Goal: Task Accomplishment & Management: Complete application form

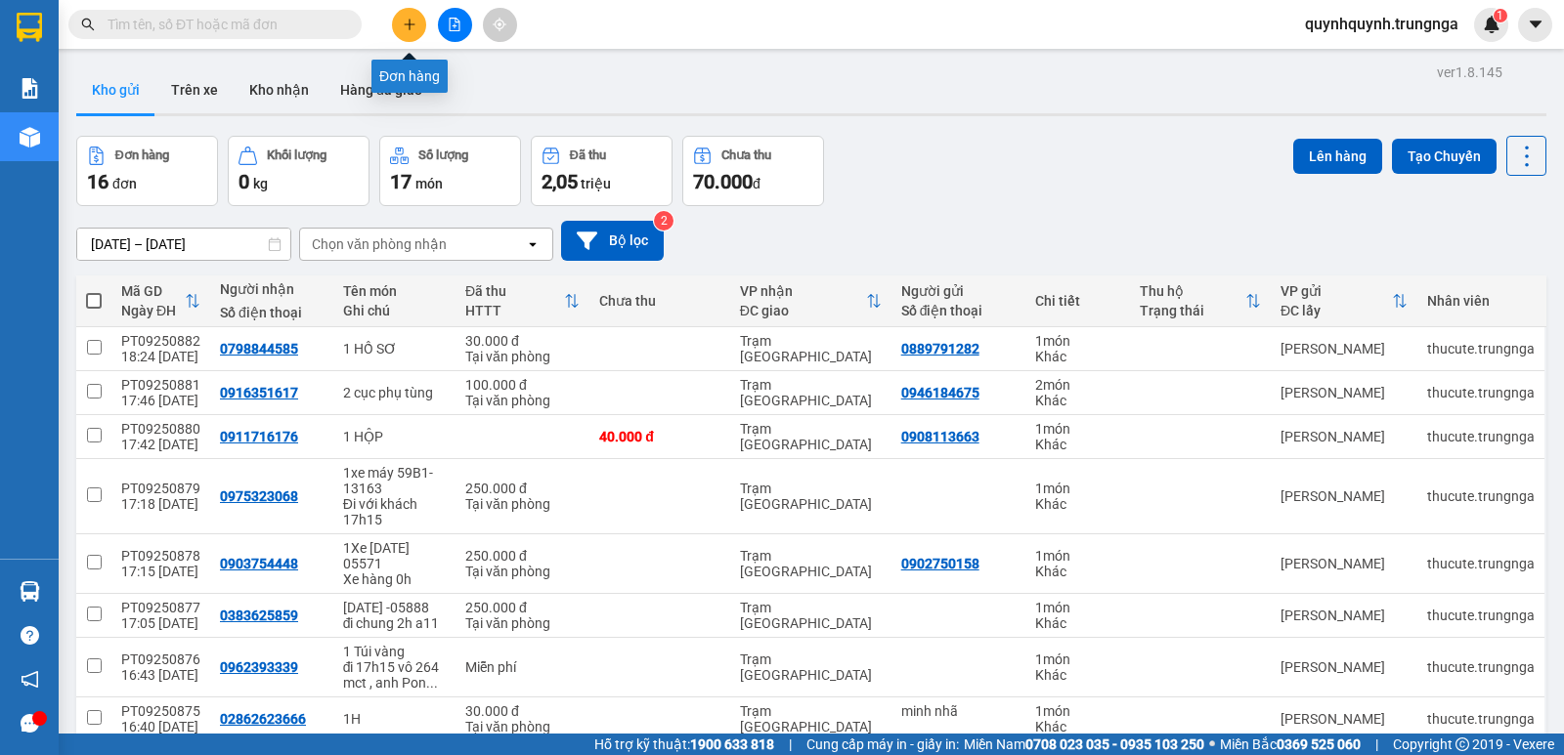
click at [404, 32] on button at bounding box center [409, 25] width 34 height 34
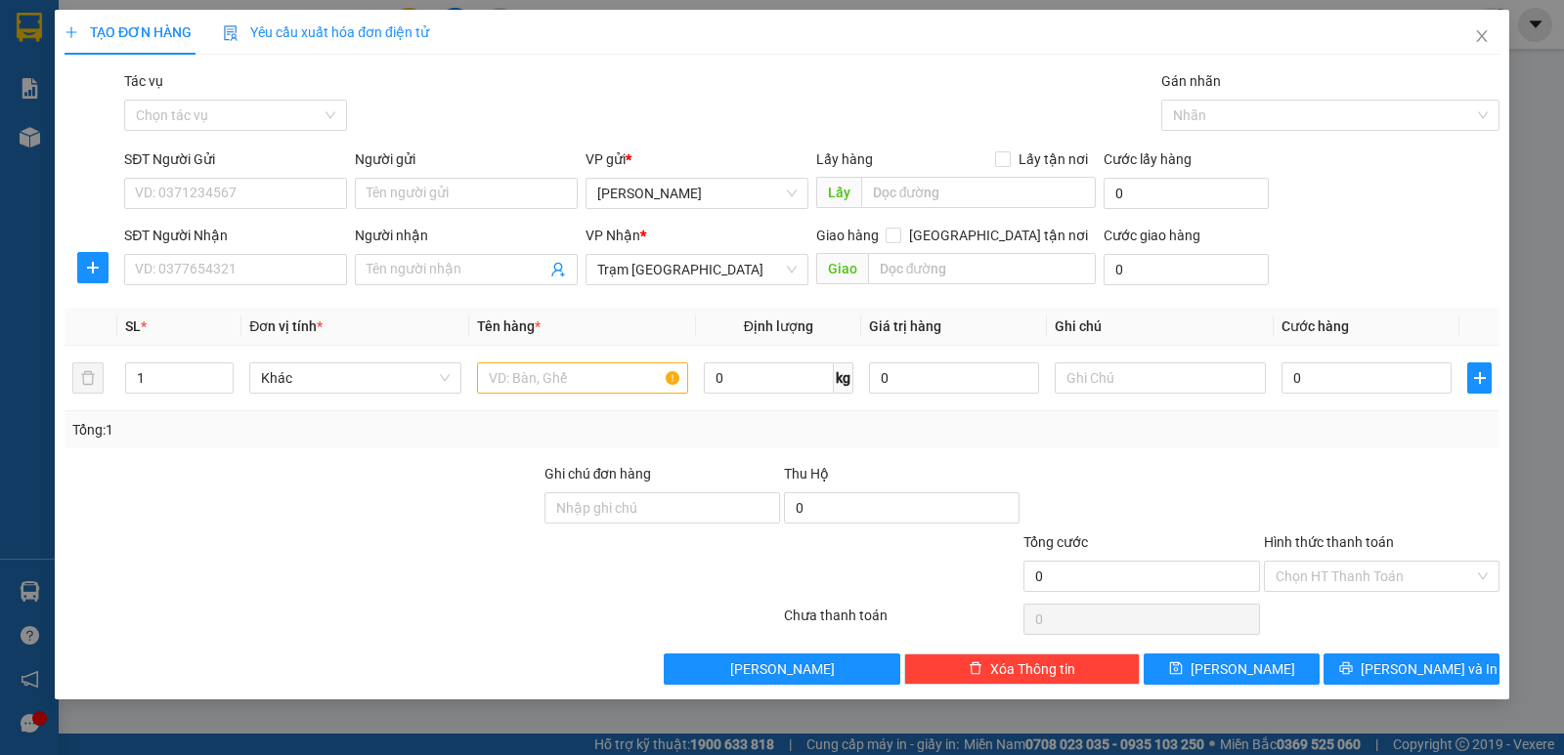
click at [251, 253] on div "SĐT Người Nhận" at bounding box center [235, 239] width 223 height 29
click at [254, 264] on input "SĐT Người Nhận" at bounding box center [235, 269] width 223 height 31
type input "0392501805"
click at [265, 201] on input "SĐT Người Gửi" at bounding box center [235, 193] width 223 height 31
click at [269, 265] on input "0392501805" at bounding box center [235, 269] width 223 height 31
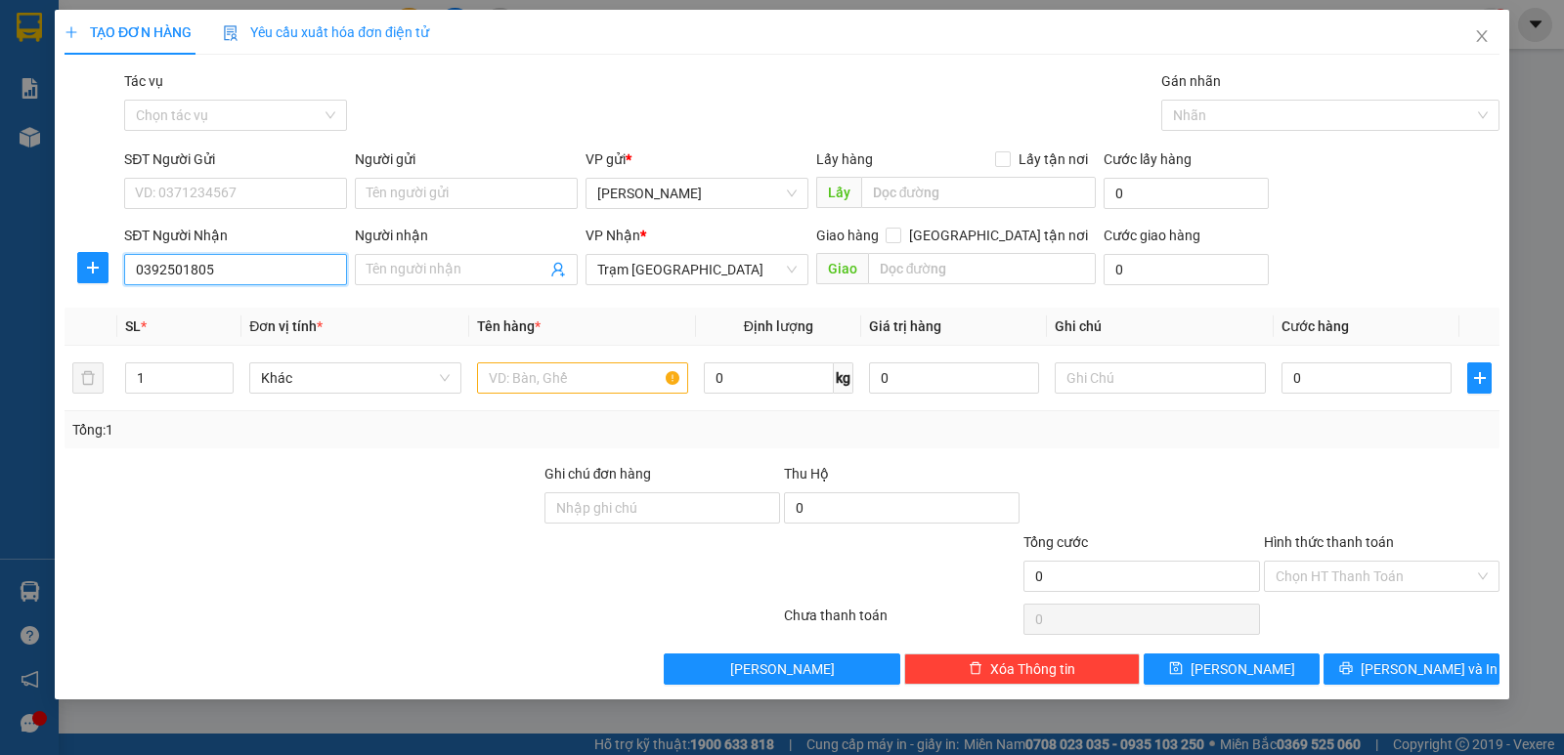
click at [269, 265] on input "0392501805" at bounding box center [235, 269] width 223 height 31
drag, startPoint x: 269, startPoint y: 265, endPoint x: 245, endPoint y: 274, distance: 25.0
click at [245, 274] on input "0392501805" at bounding box center [235, 269] width 223 height 31
click at [261, 200] on input "SĐT Người Gửi" at bounding box center [235, 193] width 223 height 31
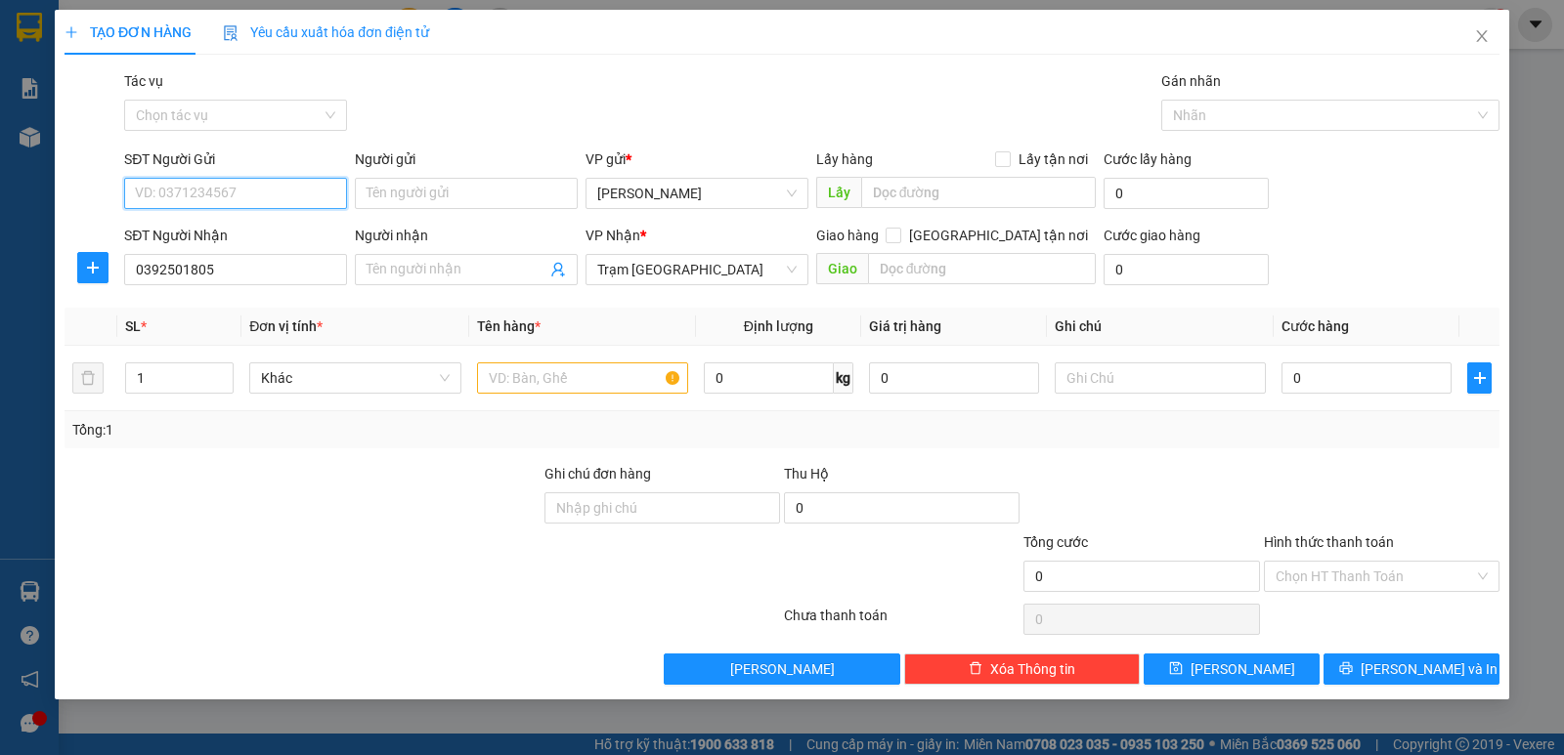
paste input "0392501805"
type input "0392501805"
click at [571, 367] on input "text" at bounding box center [582, 378] width 211 height 31
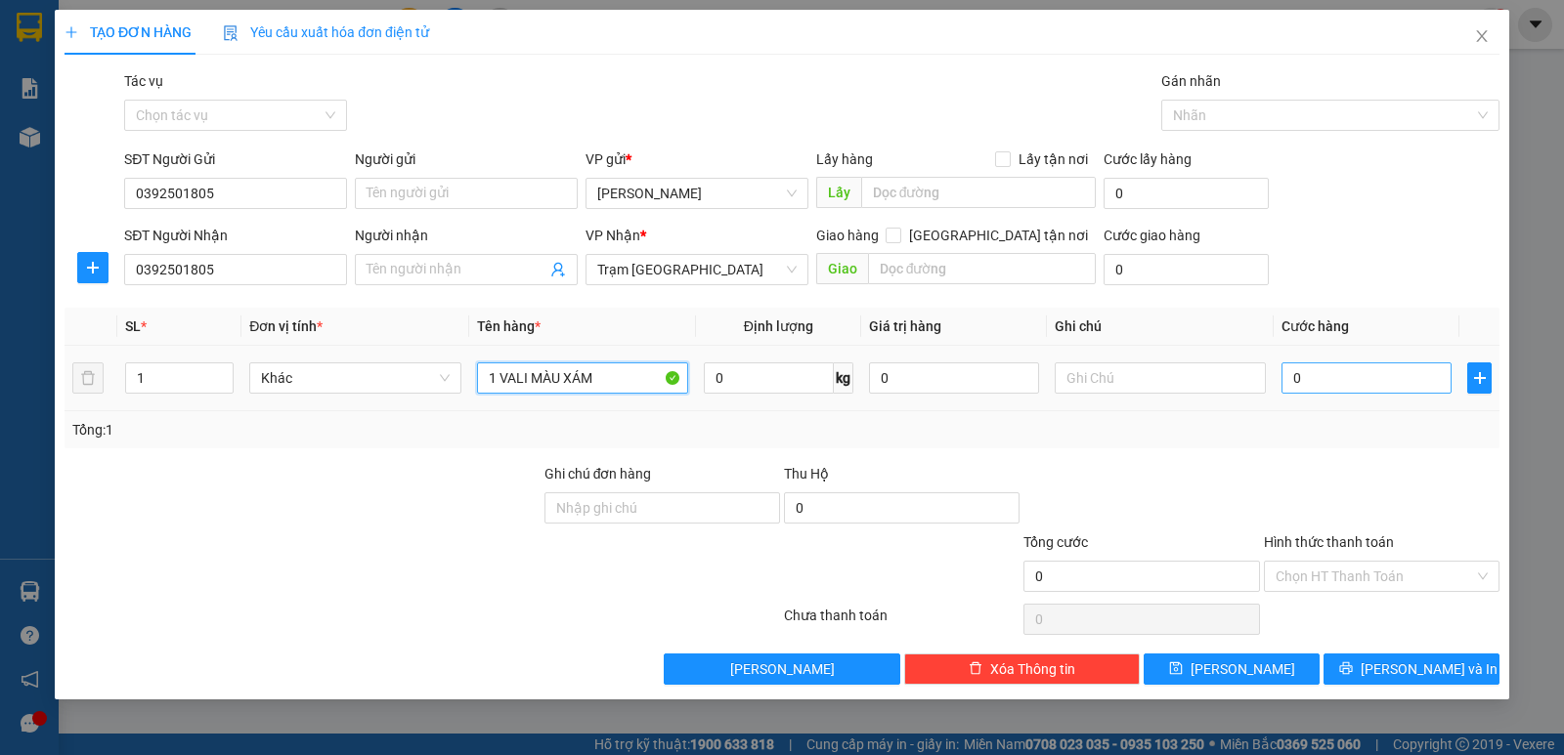
type input "1 VALI MÀU XÁM"
click at [1394, 374] on input "0" at bounding box center [1366, 378] width 170 height 31
type input "5"
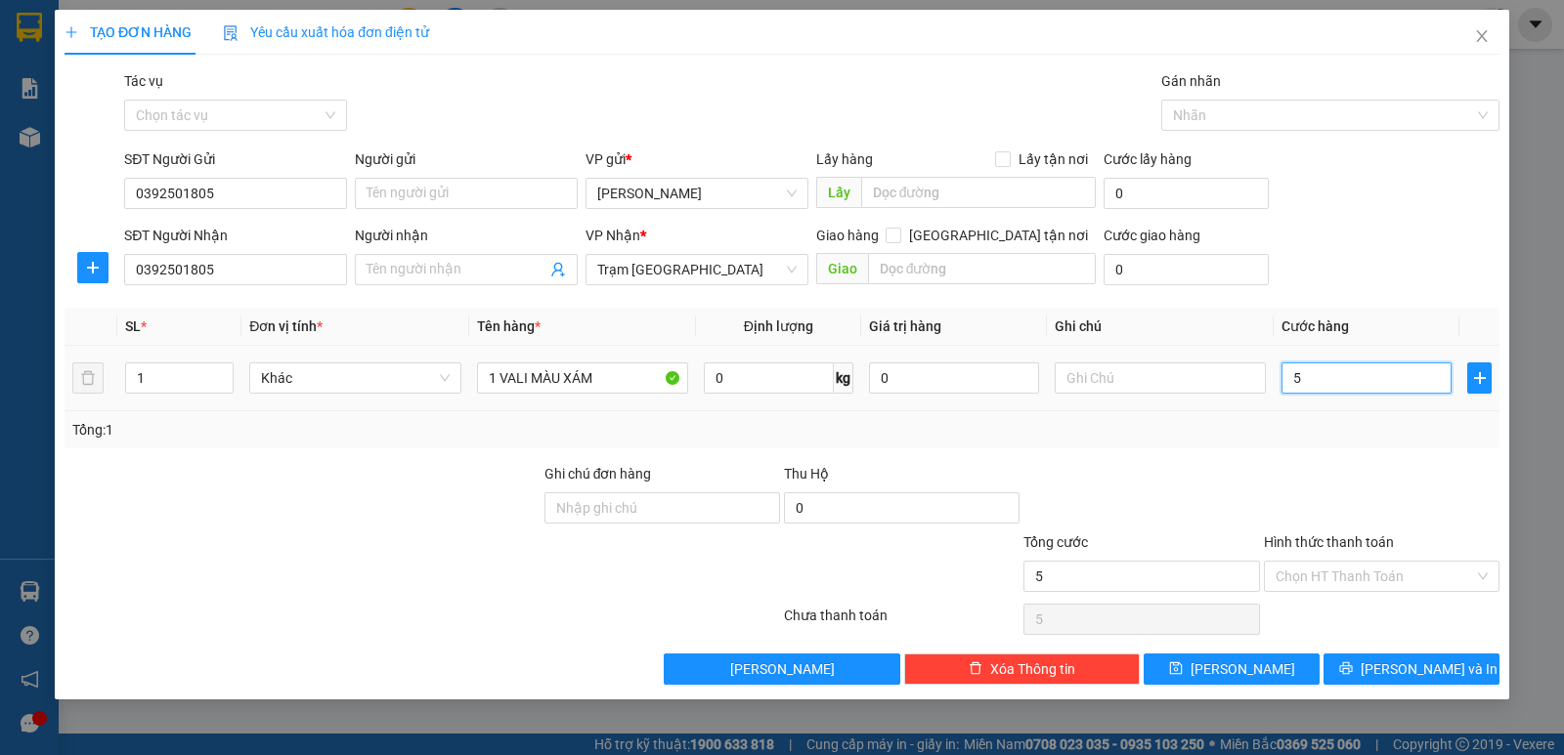
type input "50"
type input "50.000"
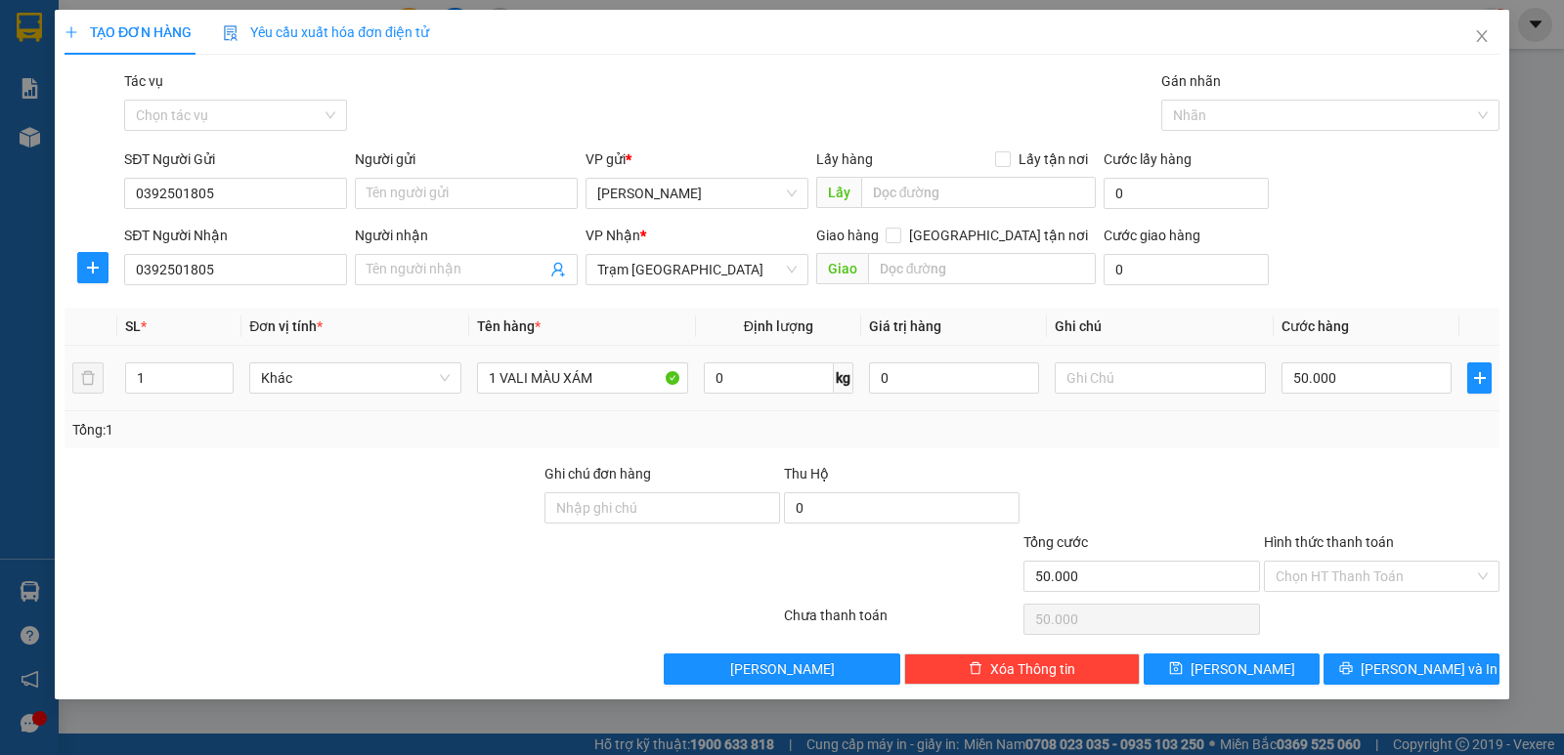
click at [1376, 403] on td "50.000" at bounding box center [1366, 378] width 186 height 65
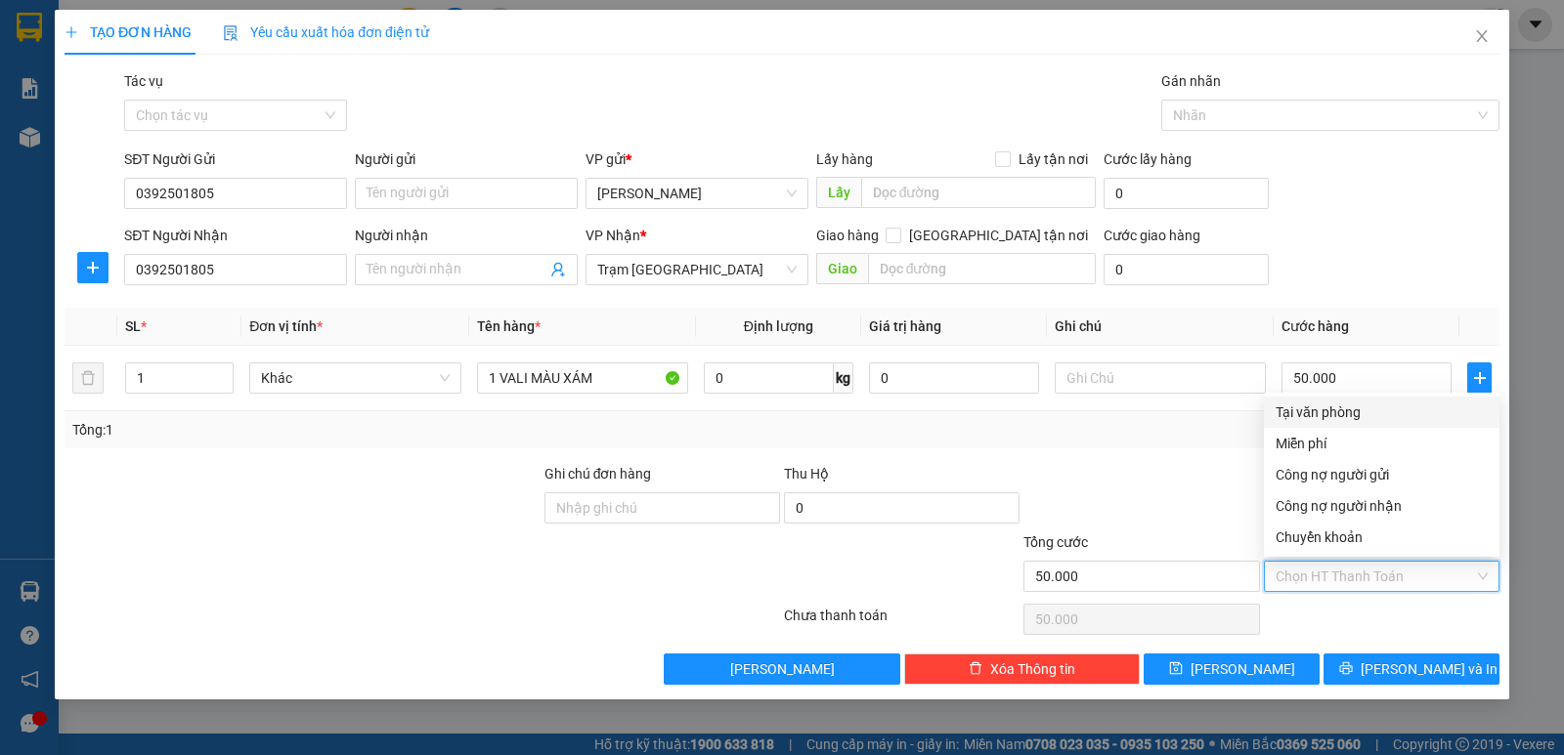
click at [1374, 571] on input "Hình thức thanh toán" at bounding box center [1374, 576] width 198 height 29
click at [1338, 540] on div "Chuyển khoản" at bounding box center [1381, 537] width 212 height 21
type input "0"
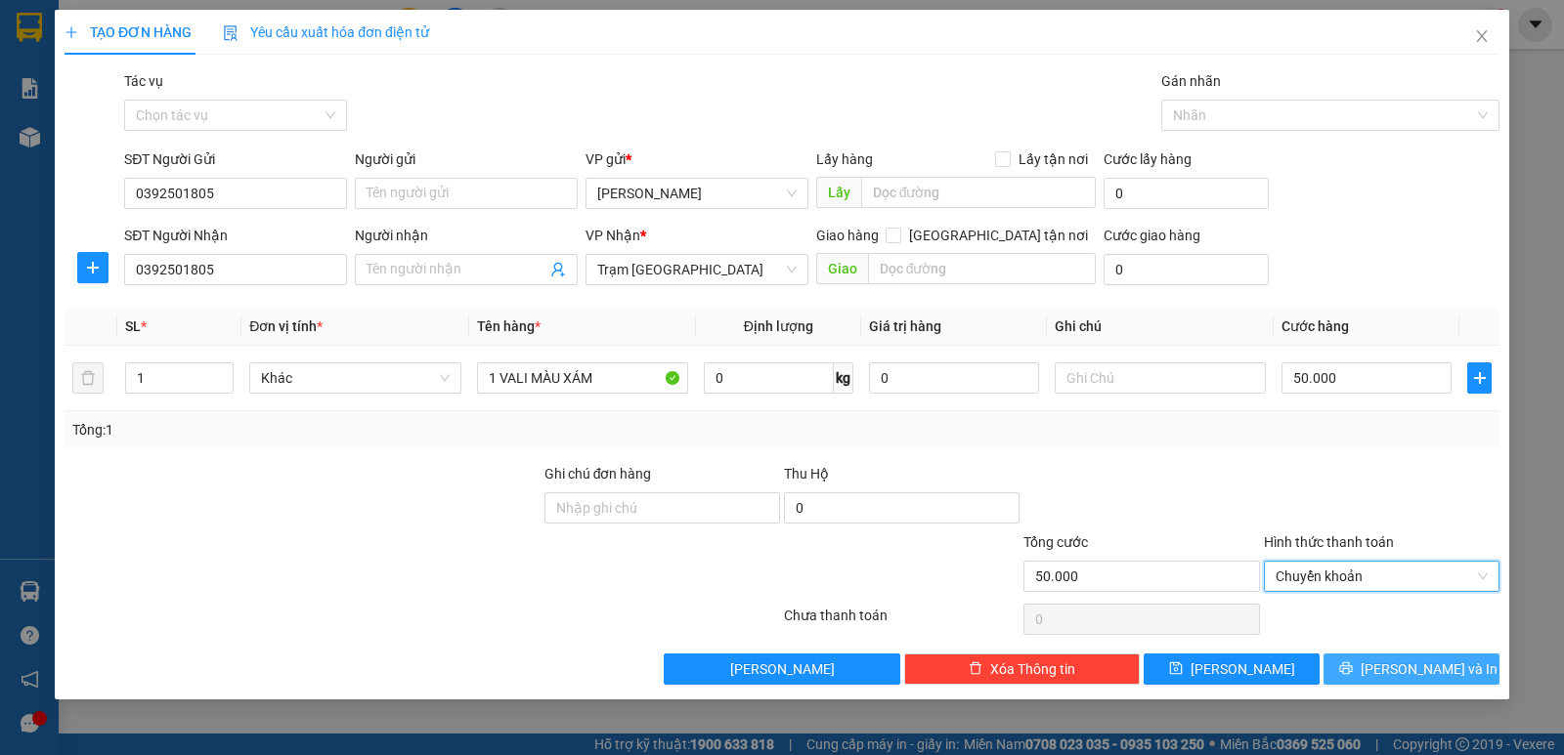
click at [1439, 670] on span "[PERSON_NAME] và In" at bounding box center [1428, 669] width 137 height 21
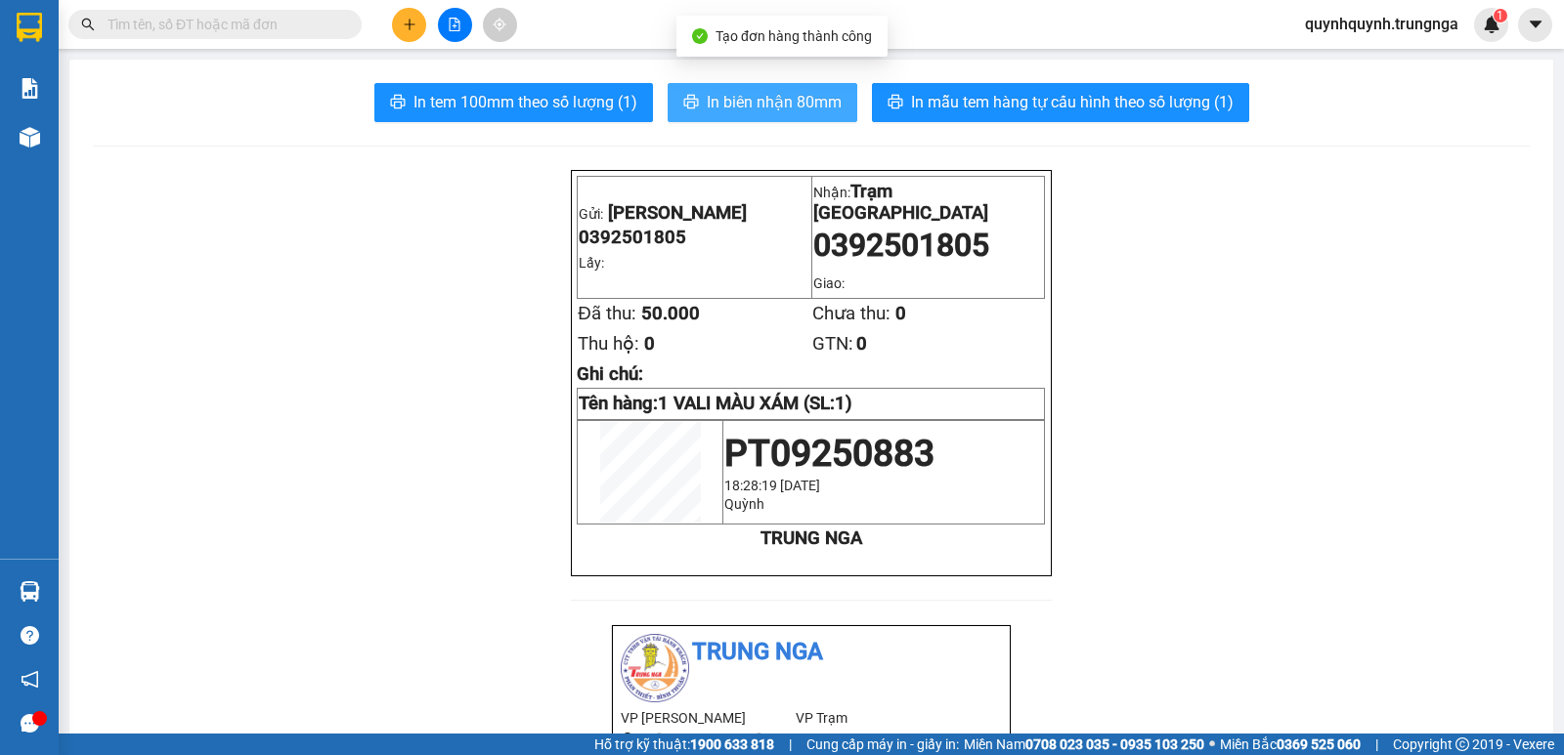
drag, startPoint x: 803, startPoint y: 106, endPoint x: 851, endPoint y: 191, distance: 97.6
click at [805, 105] on span "In biên nhận 80mm" at bounding box center [774, 102] width 135 height 24
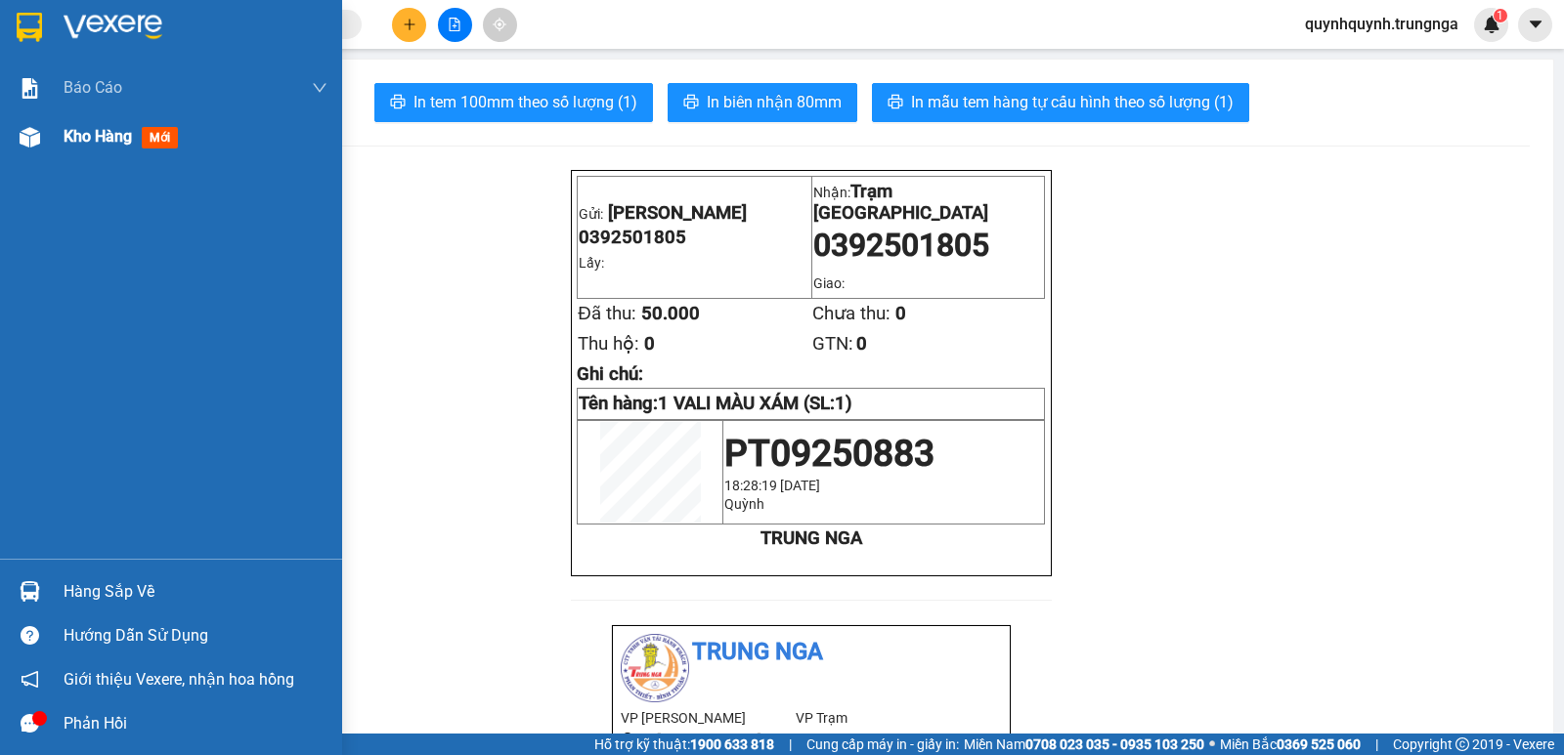
click at [58, 138] on div "Kho hàng mới" at bounding box center [171, 136] width 342 height 49
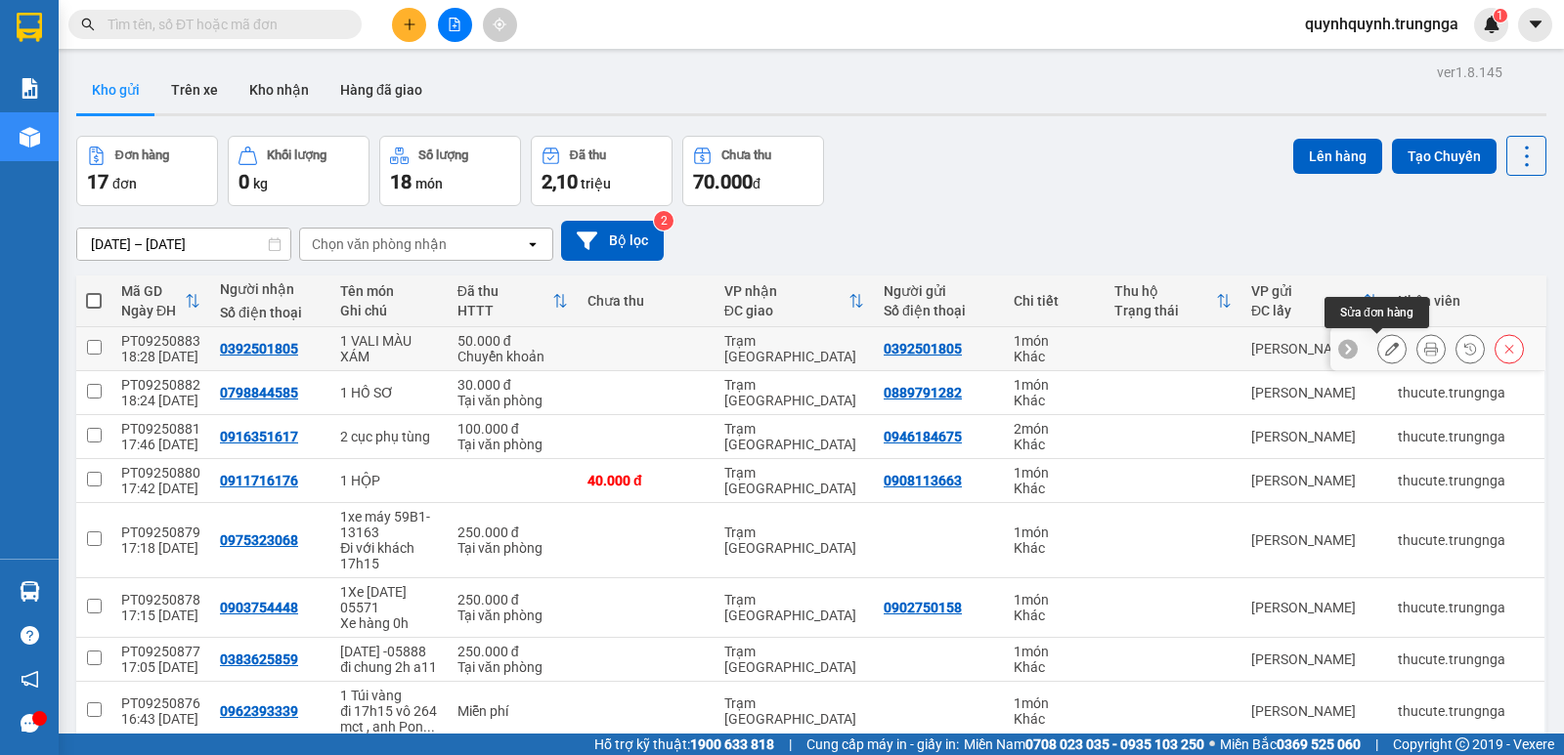
click at [1385, 351] on icon at bounding box center [1392, 349] width 14 height 14
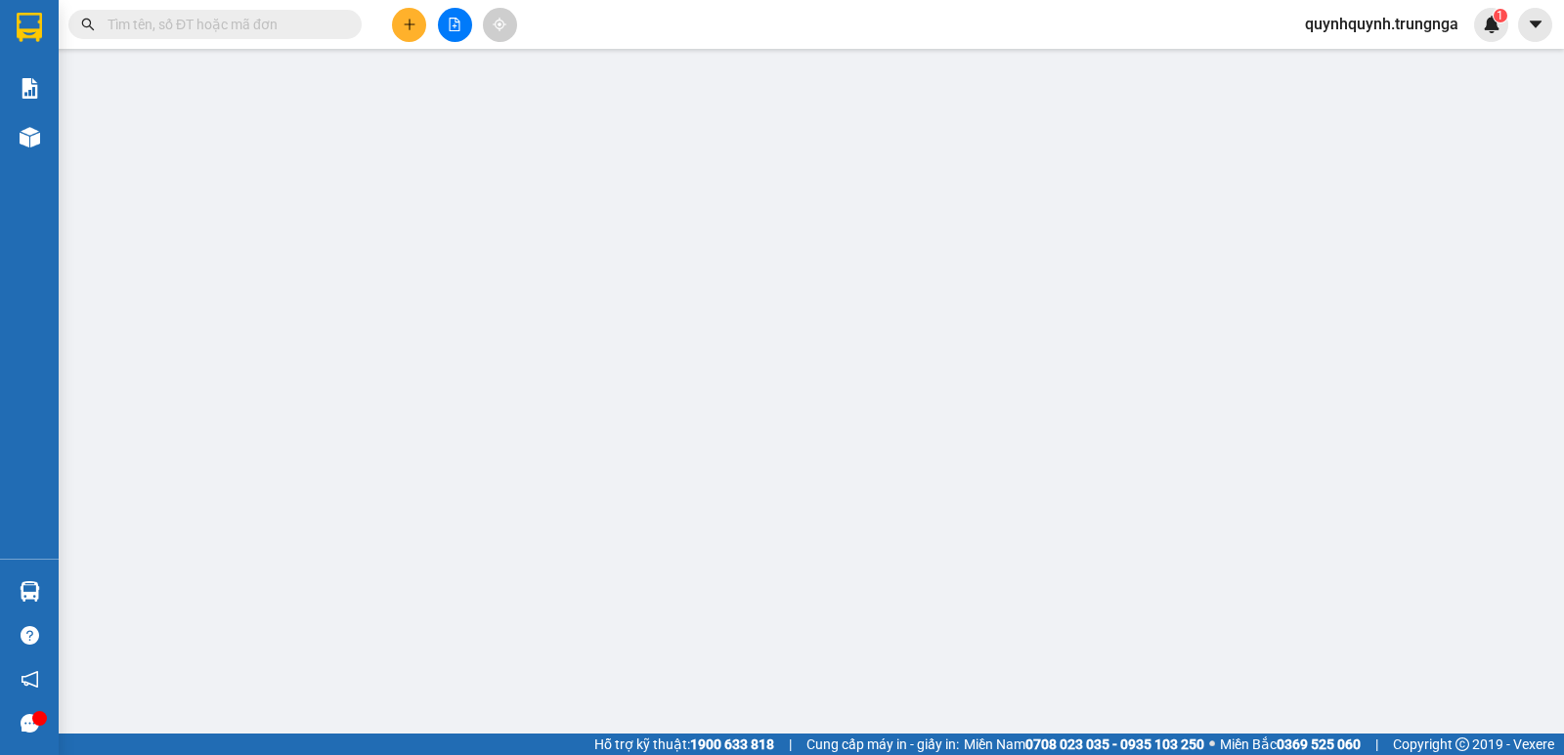
type input "0392501805"
type input "50.000"
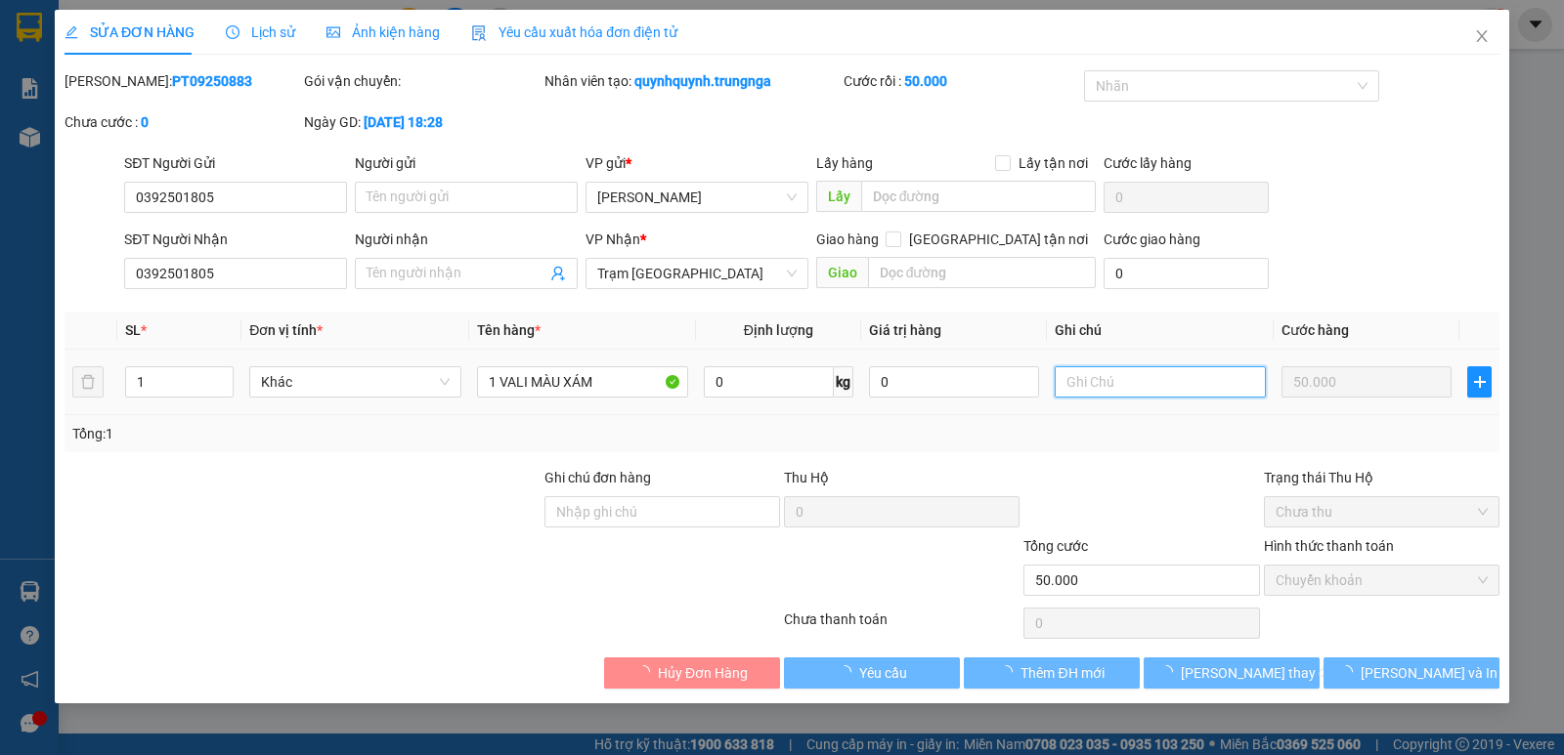
click at [1170, 386] on input "text" at bounding box center [1159, 381] width 211 height 31
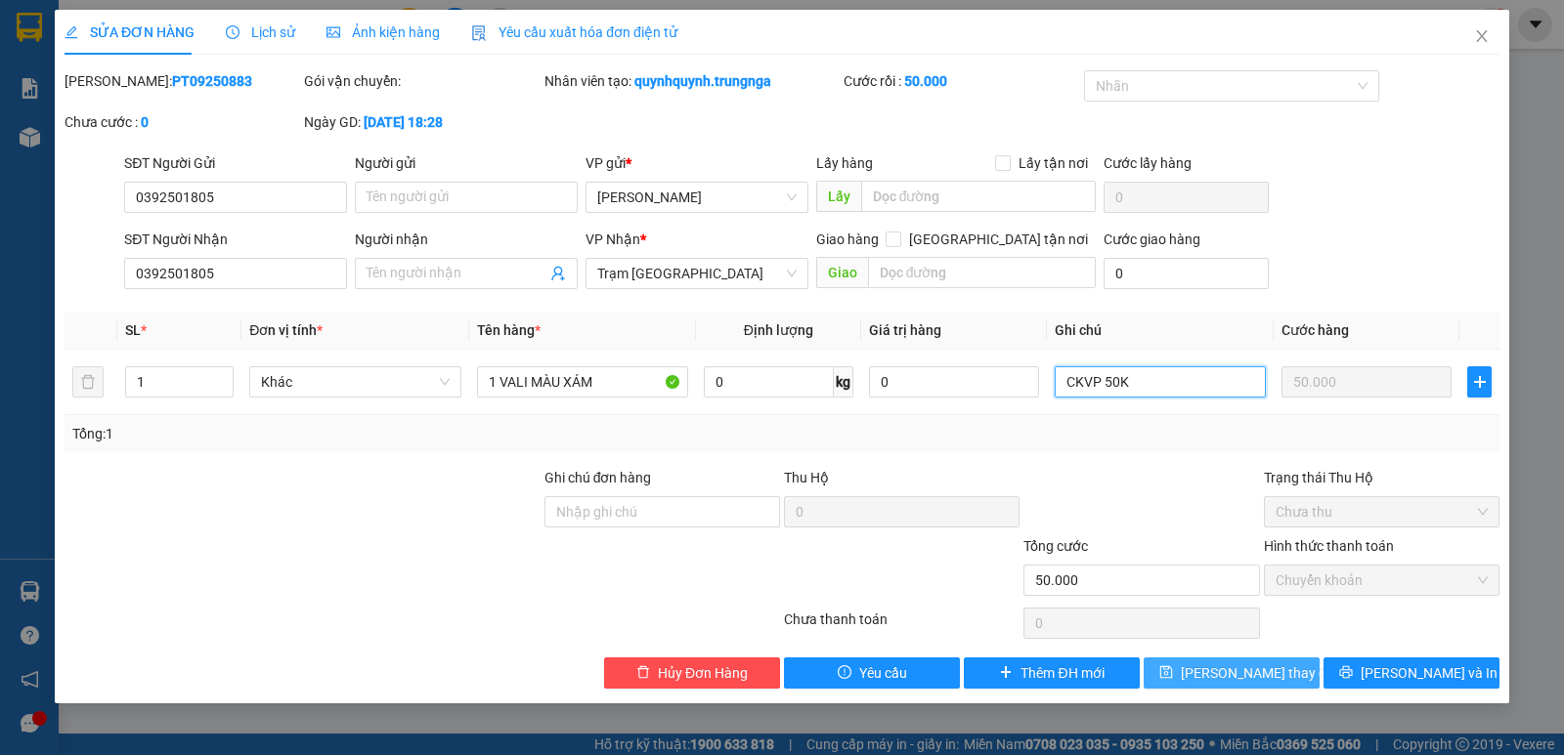
type input "CKVP 50K"
click at [1287, 669] on button "[PERSON_NAME] thay đổi" at bounding box center [1231, 673] width 176 height 31
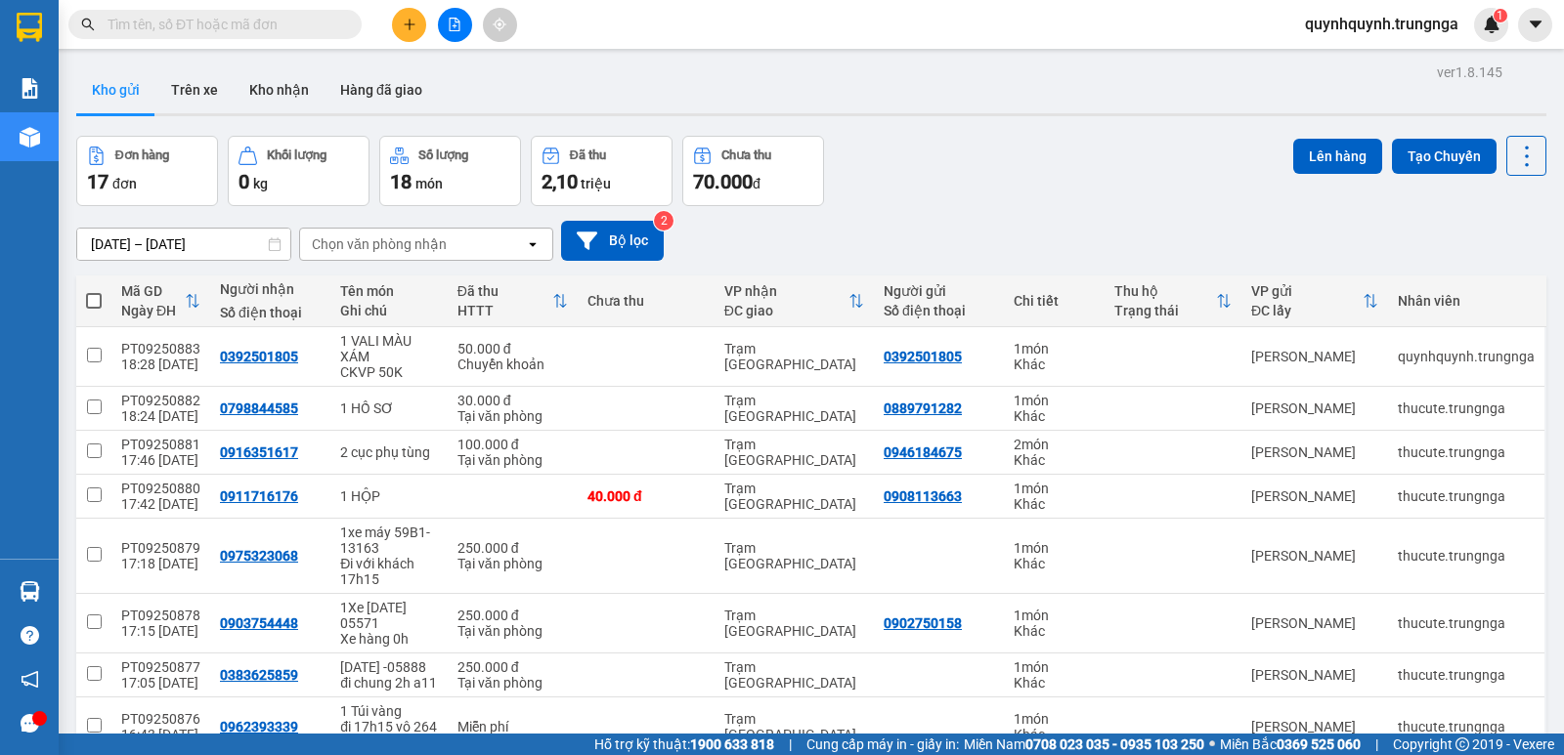
click at [310, 39] on div "Kết quả tìm kiếm ( 0 ) Bộ lọc No Data" at bounding box center [190, 25] width 381 height 34
click at [313, 31] on input "text" at bounding box center [222, 24] width 231 height 21
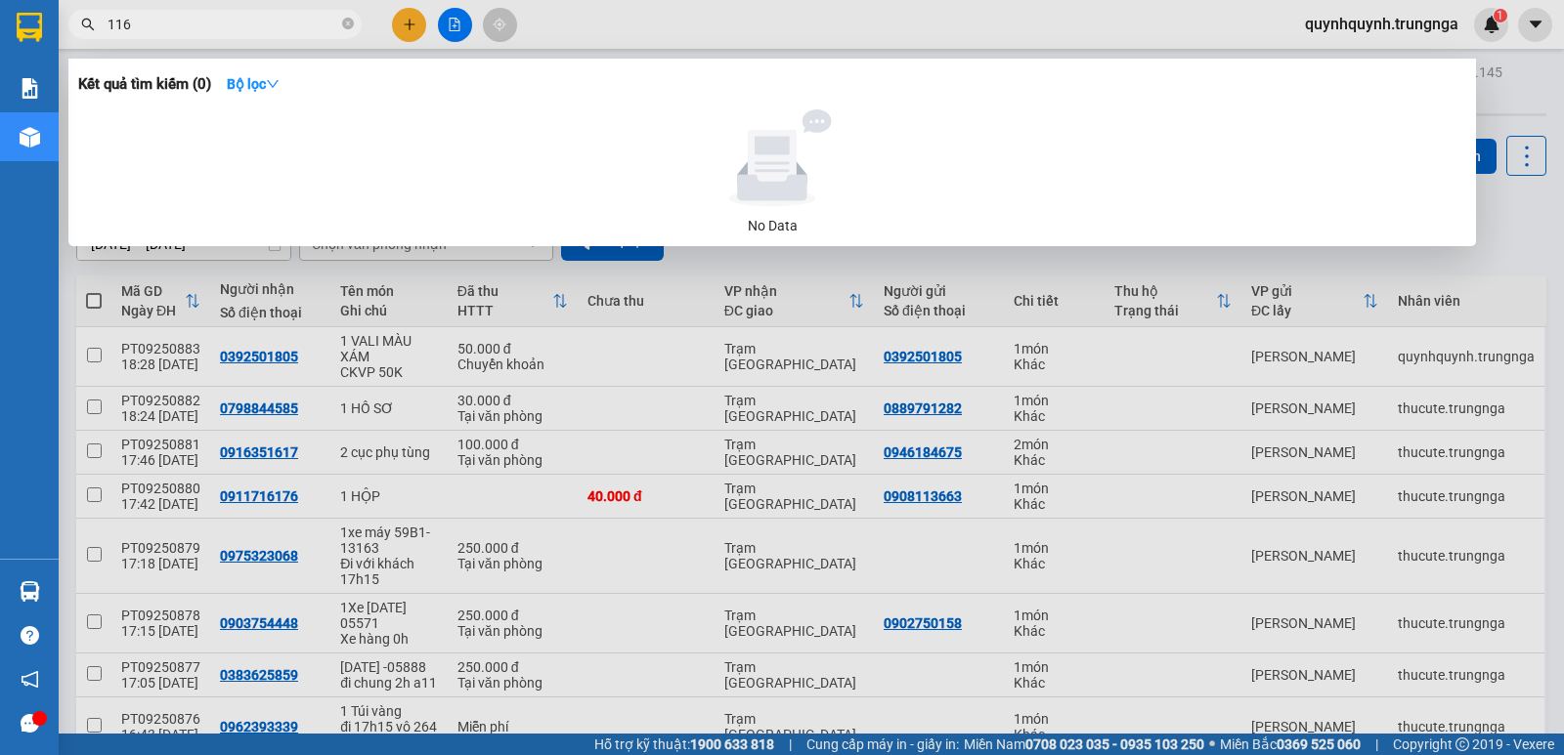
type input "1167"
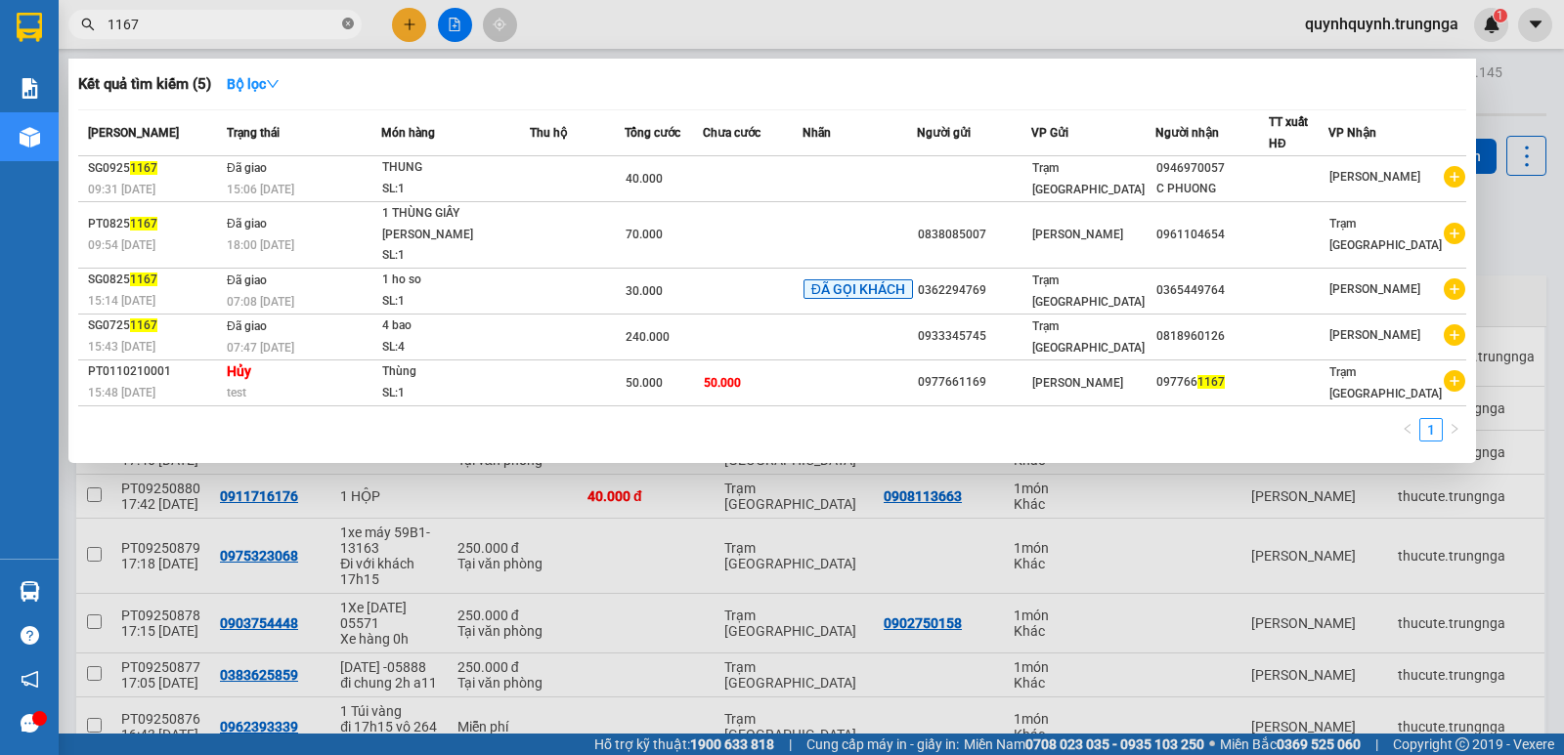
click at [344, 26] on icon "close-circle" at bounding box center [348, 24] width 12 height 12
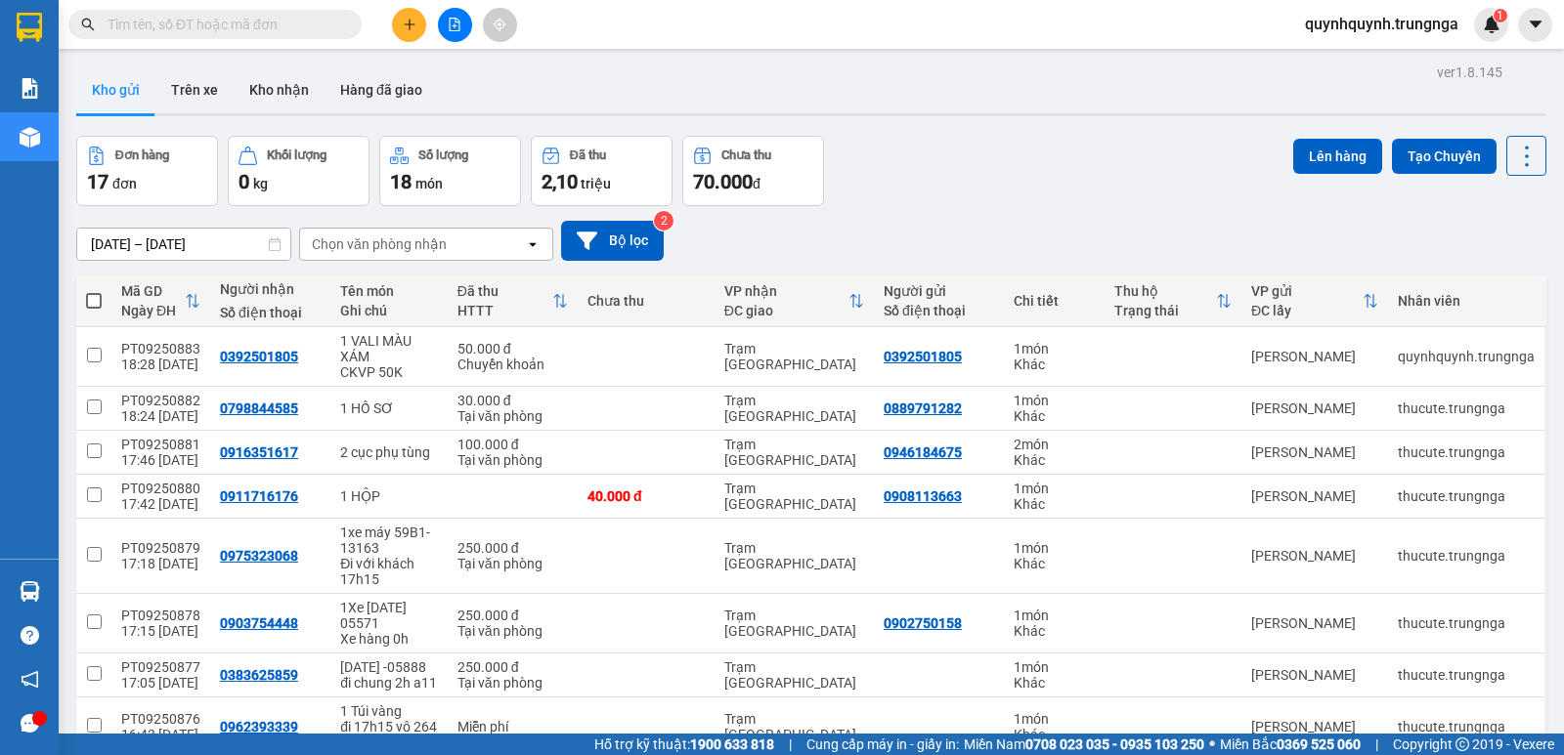
click at [326, 23] on input "text" at bounding box center [222, 24] width 231 height 21
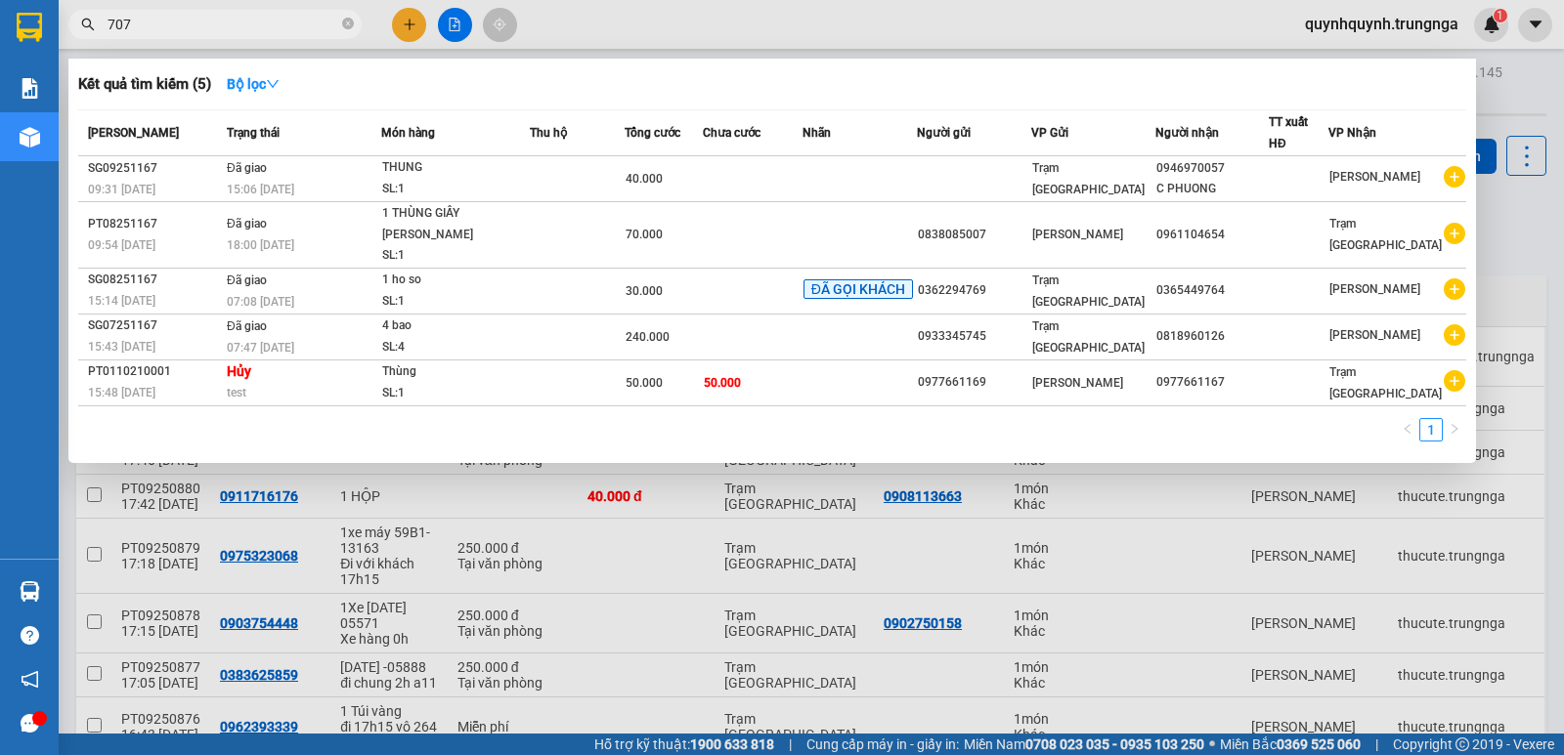
type input "7070"
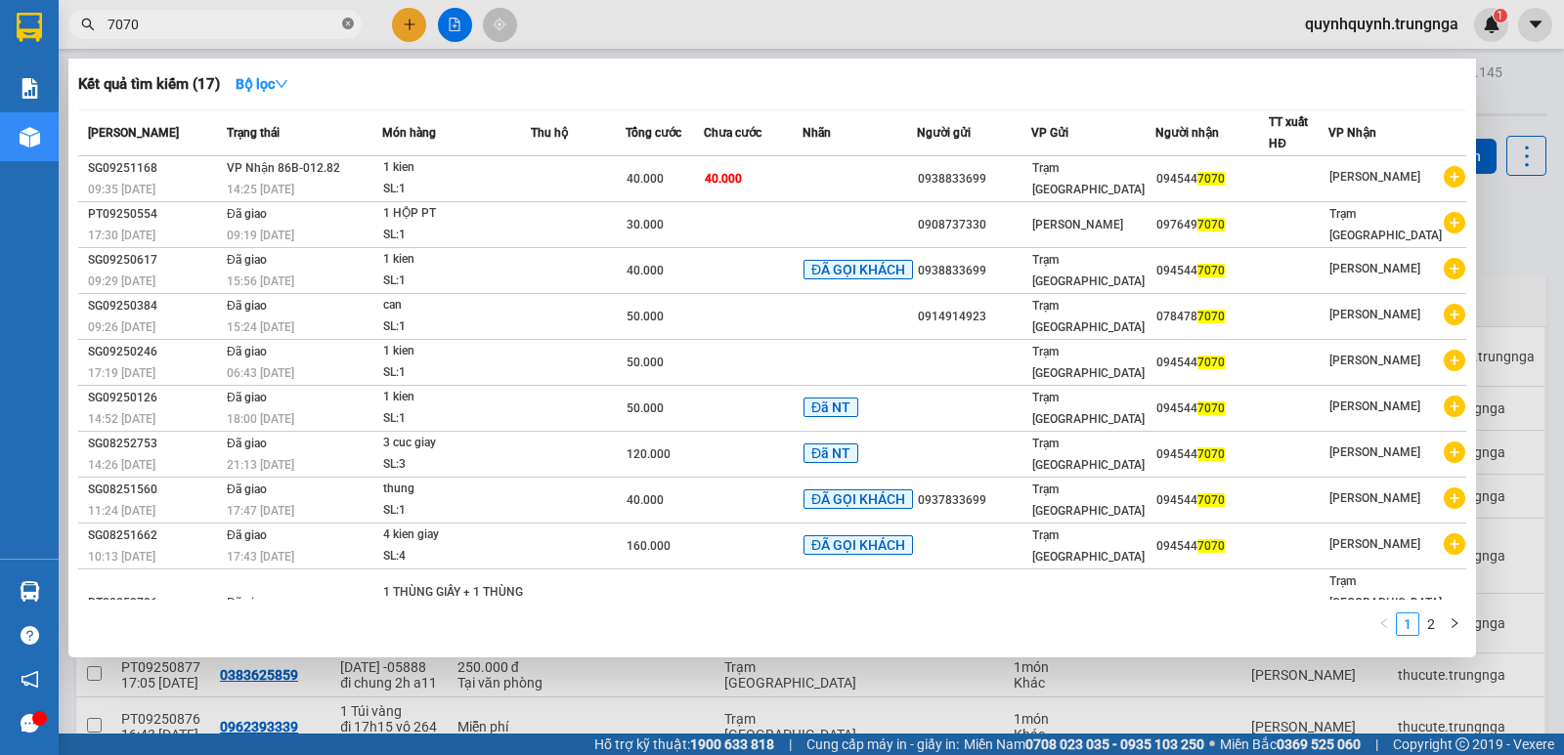
click at [347, 28] on icon "close-circle" at bounding box center [348, 24] width 12 height 12
